Goal: Information Seeking & Learning: Find specific fact

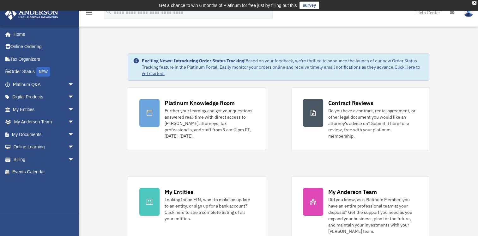
click at [27, 84] on link "Platinum Q&A arrow_drop_down" at bounding box center [43, 84] width 79 height 13
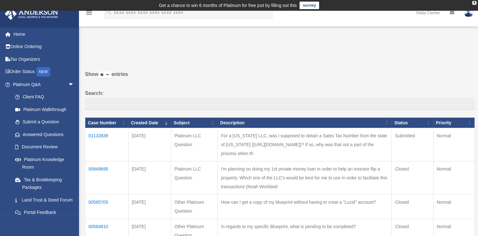
click at [274, 163] on td "I'm planning on doing my 1st private money loan in order to help an investor fl…" at bounding box center [305, 177] width 174 height 33
drag, startPoint x: 291, startPoint y: 154, endPoint x: 247, endPoint y: 149, distance: 43.5
click at [247, 149] on td "For a [US_STATE] LLC, was I supposed to obtain a Sales Tax Number from the stat…" at bounding box center [305, 144] width 174 height 33
click at [95, 136] on td "01132839" at bounding box center [106, 144] width 43 height 33
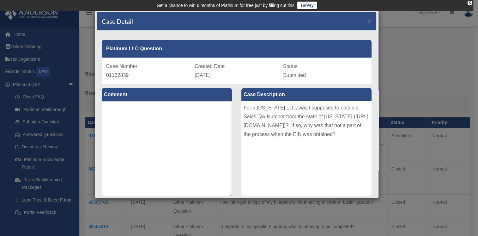
drag, startPoint x: 242, startPoint y: 105, endPoint x: 304, endPoint y: 143, distance: 72.4
click at [304, 143] on div "For a [US_STATE] LLC, was I supposed to obtain a Sales Tax Number from the stat…" at bounding box center [306, 148] width 130 height 95
copy div "For a [US_STATE] LLC, was I supposed to obtain a Sales Tax Number from the stat…"
click at [433, 70] on div "Case Detail × Platinum LLC Question Case Number 01132839 Created Date [DATE] St…" at bounding box center [239, 118] width 478 height 236
